Goal: Check status: Check status

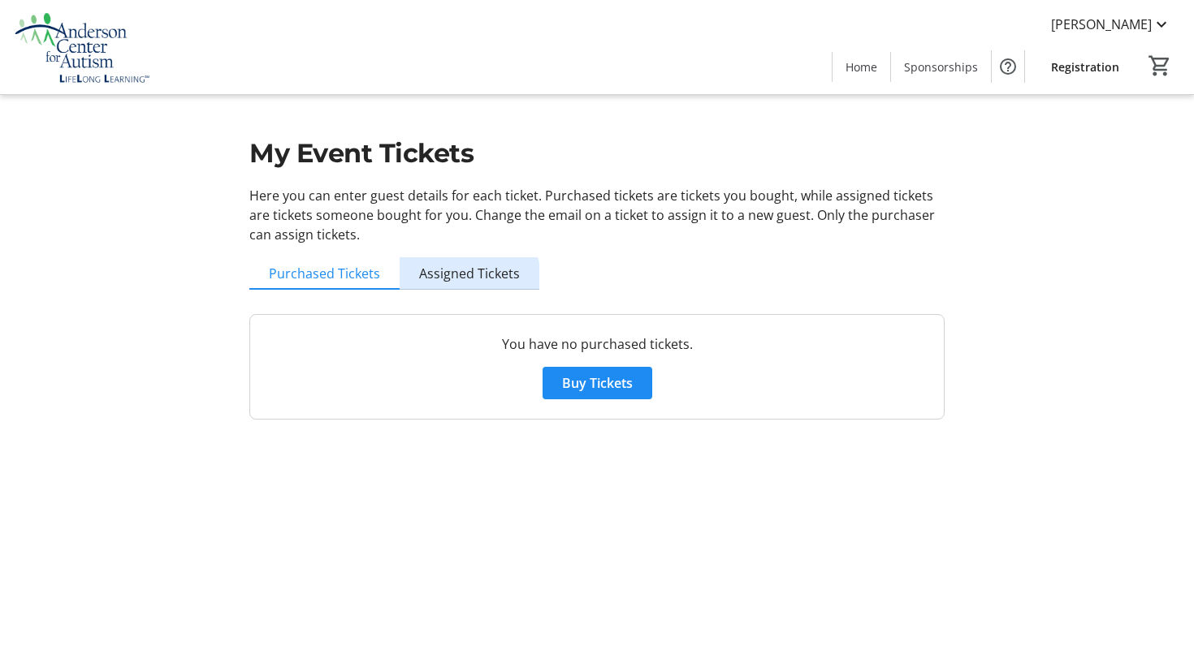
click at [456, 283] on span "Assigned Tickets" at bounding box center [469, 273] width 101 height 32
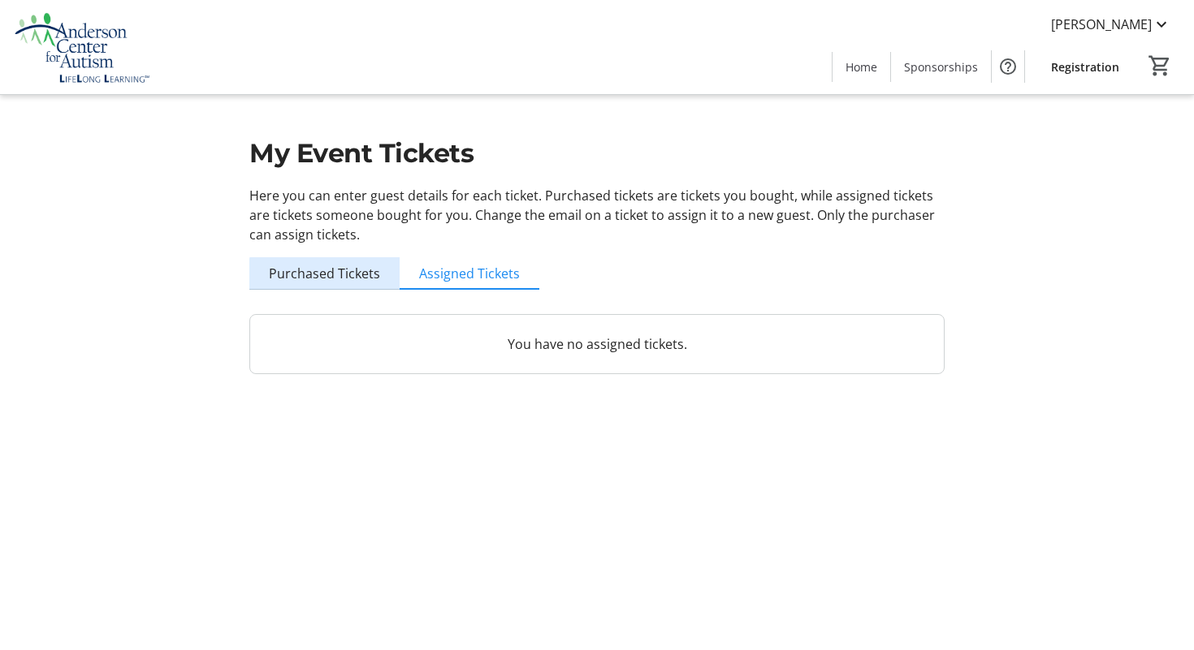
click at [353, 285] on span "Purchased Tickets" at bounding box center [324, 273] width 111 height 32
